Goal: Transaction & Acquisition: Purchase product/service

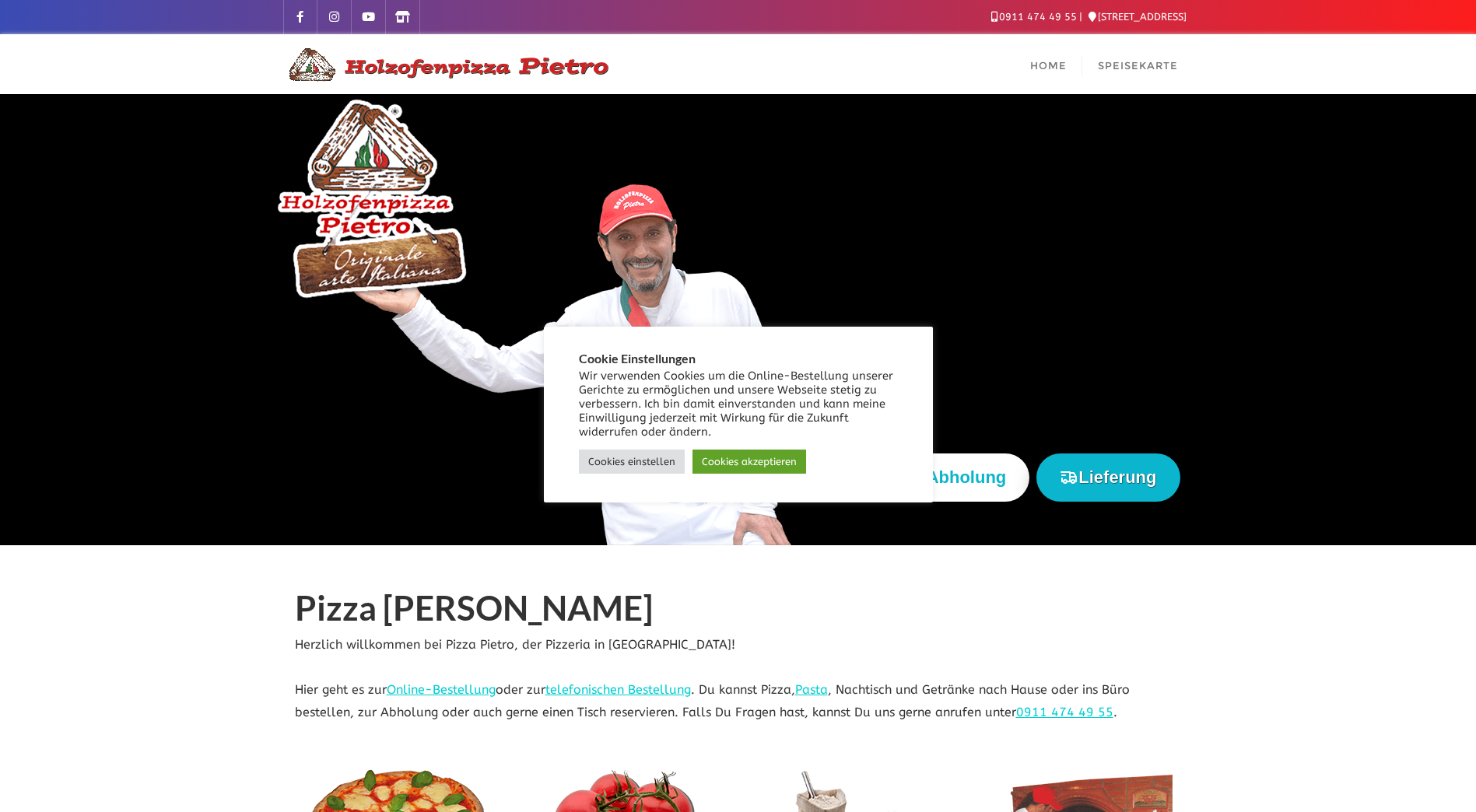
scroll to position [155, 0]
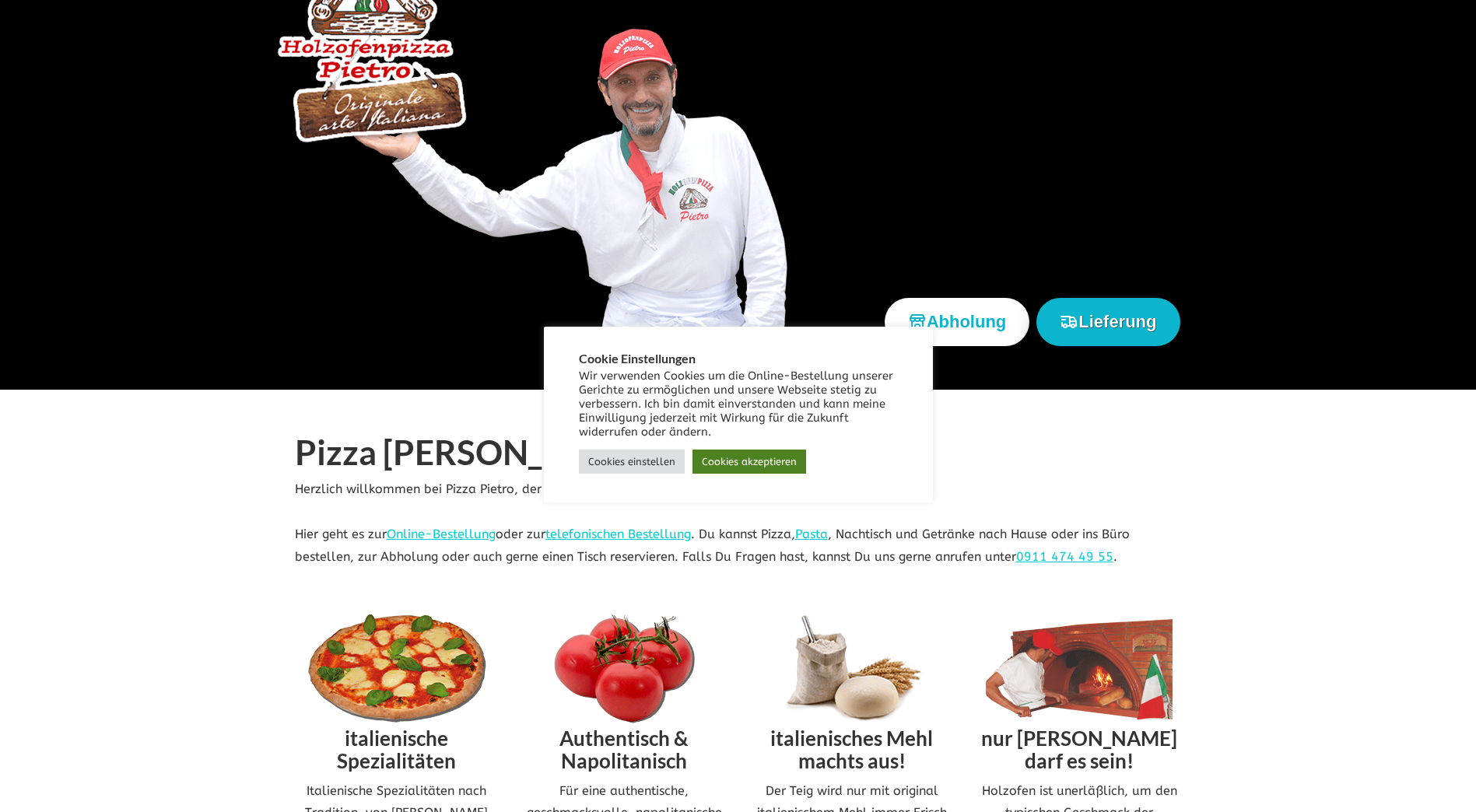
click at [723, 466] on link "Cookies akzeptieren" at bounding box center [749, 462] width 114 height 24
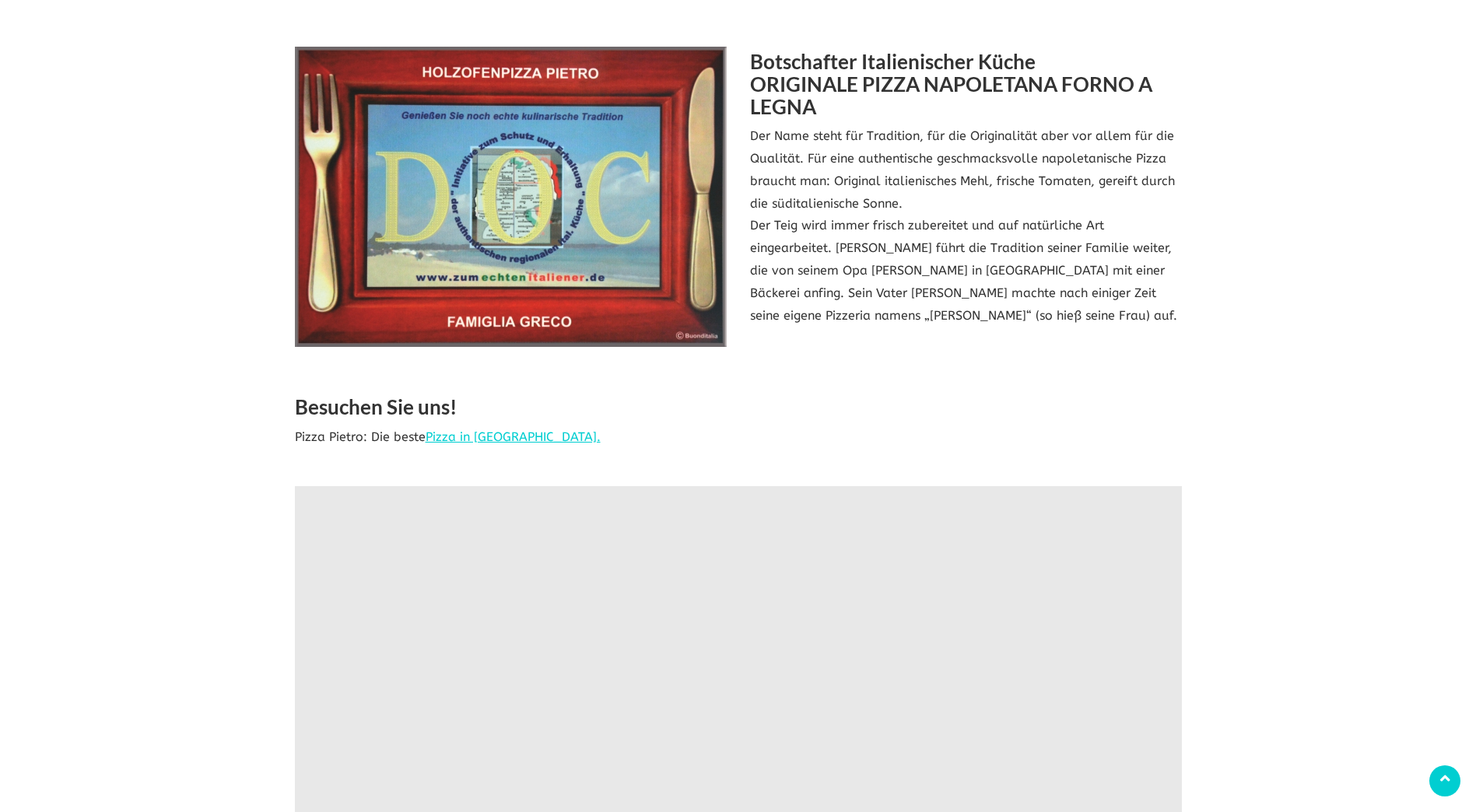
scroll to position [2179, 0]
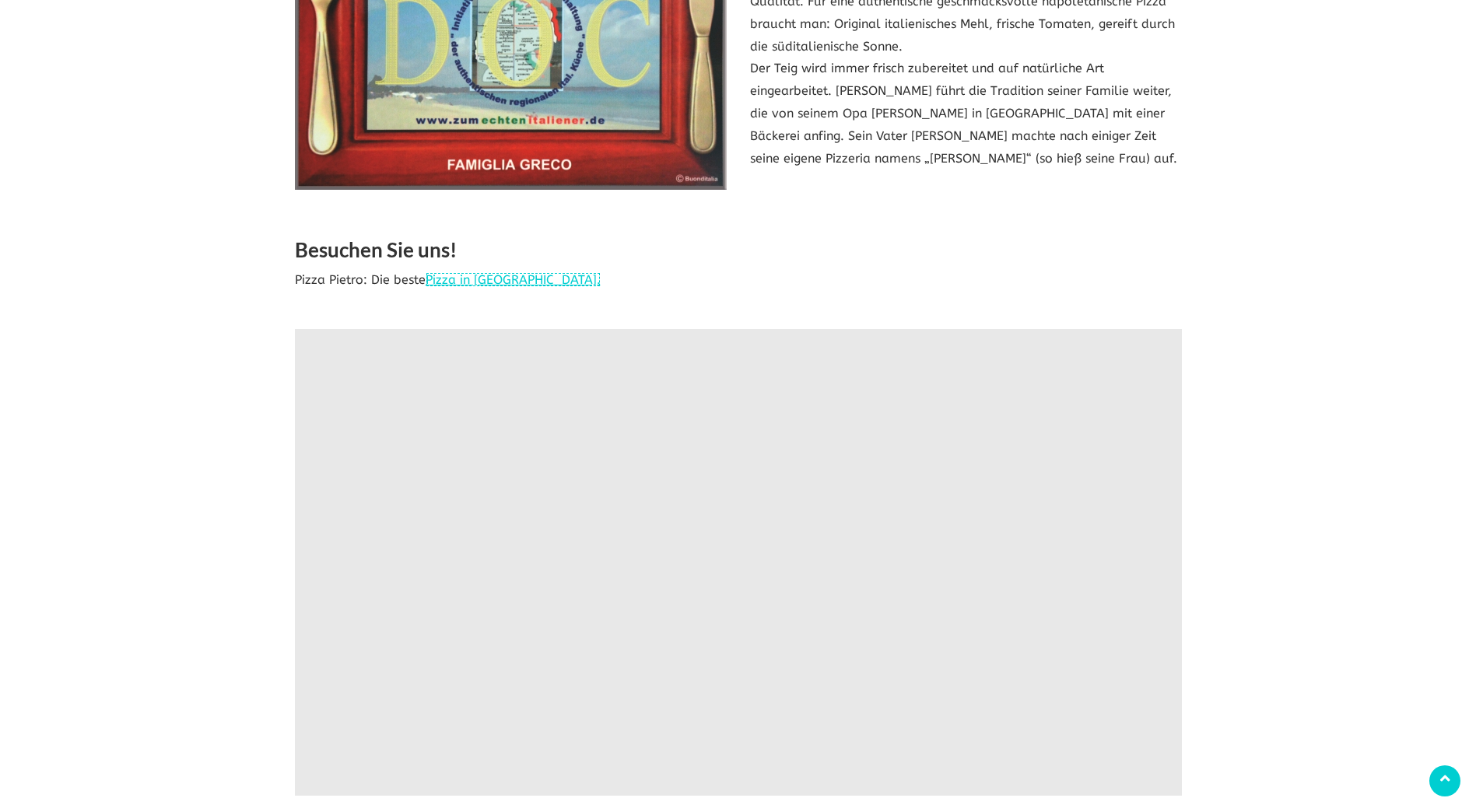
click at [508, 272] on link "Pizza in Nürnberg." at bounding box center [512, 280] width 175 height 14
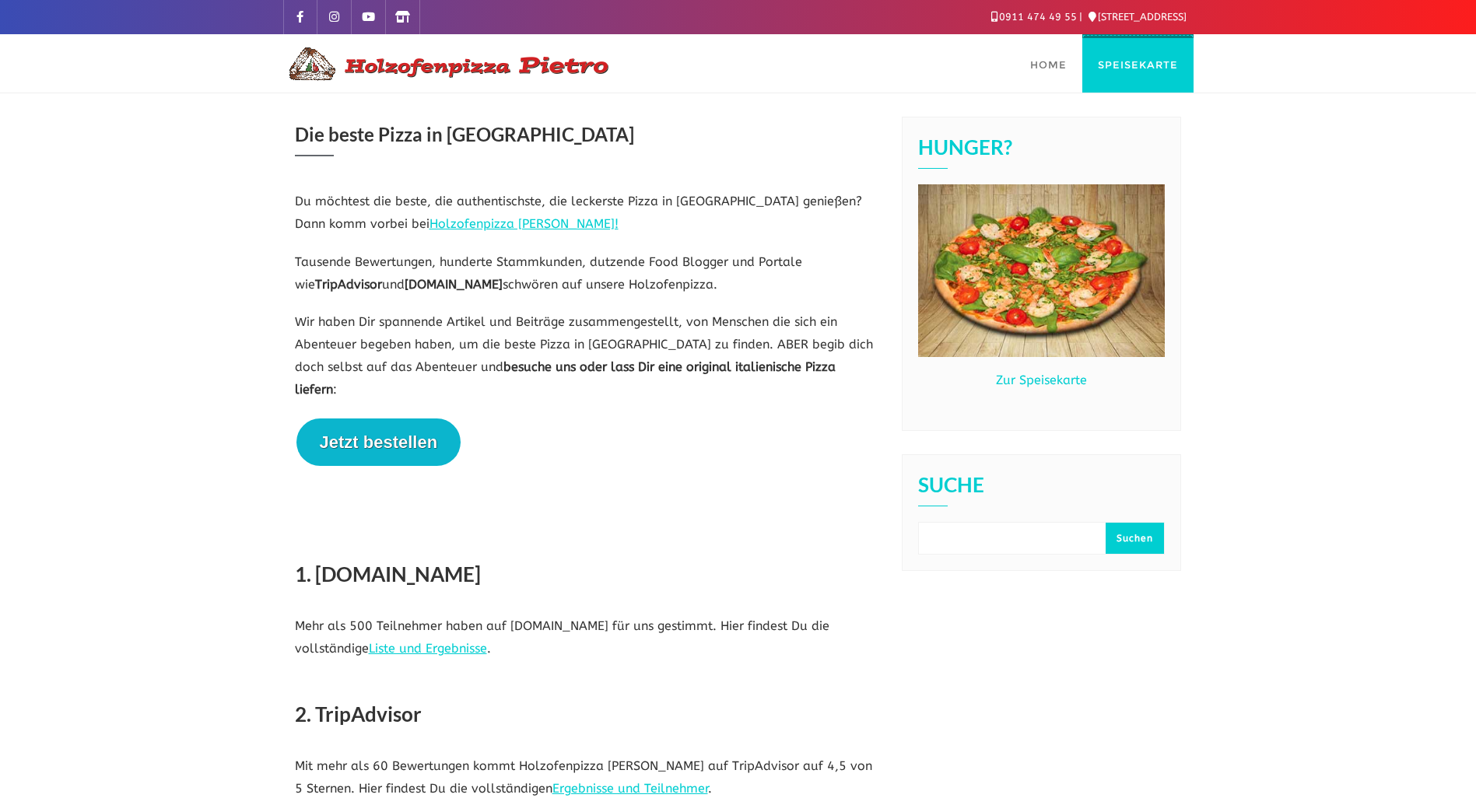
click at [1145, 67] on span "Speisekarte" at bounding box center [1138, 64] width 80 height 12
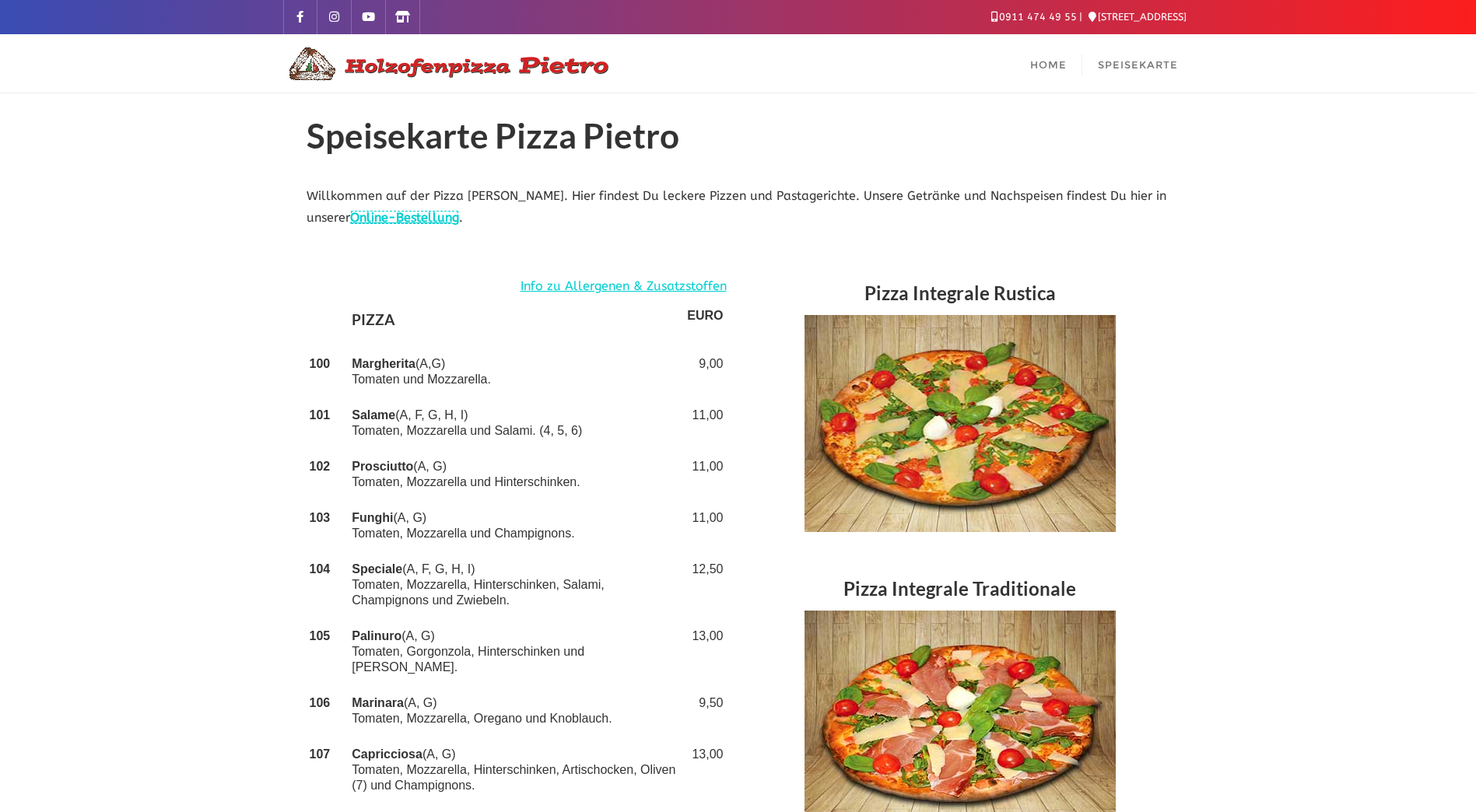
click at [399, 222] on link "Online-Bestellung" at bounding box center [404, 218] width 109 height 14
